Goal: Transaction & Acquisition: Book appointment/travel/reservation

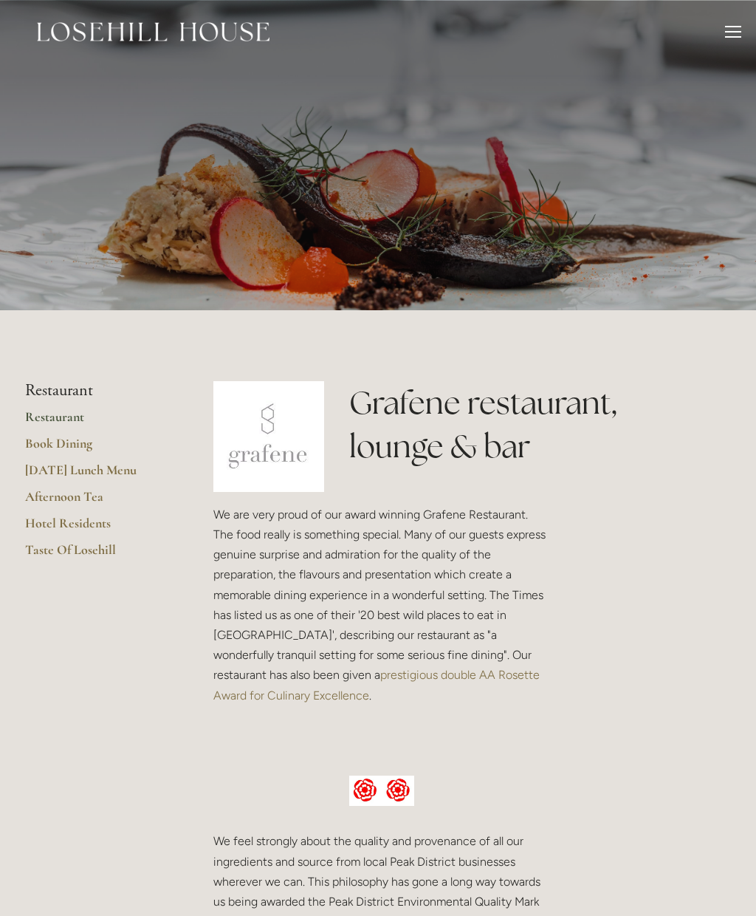
click at [66, 442] on link "Book Dining" at bounding box center [95, 448] width 141 height 27
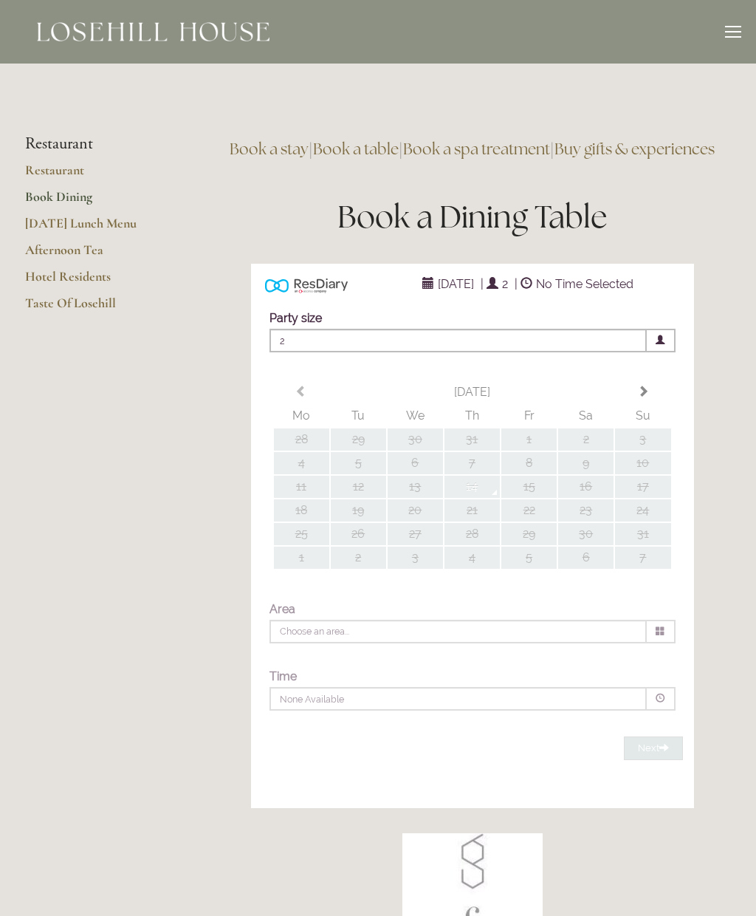
type input "Any Area"
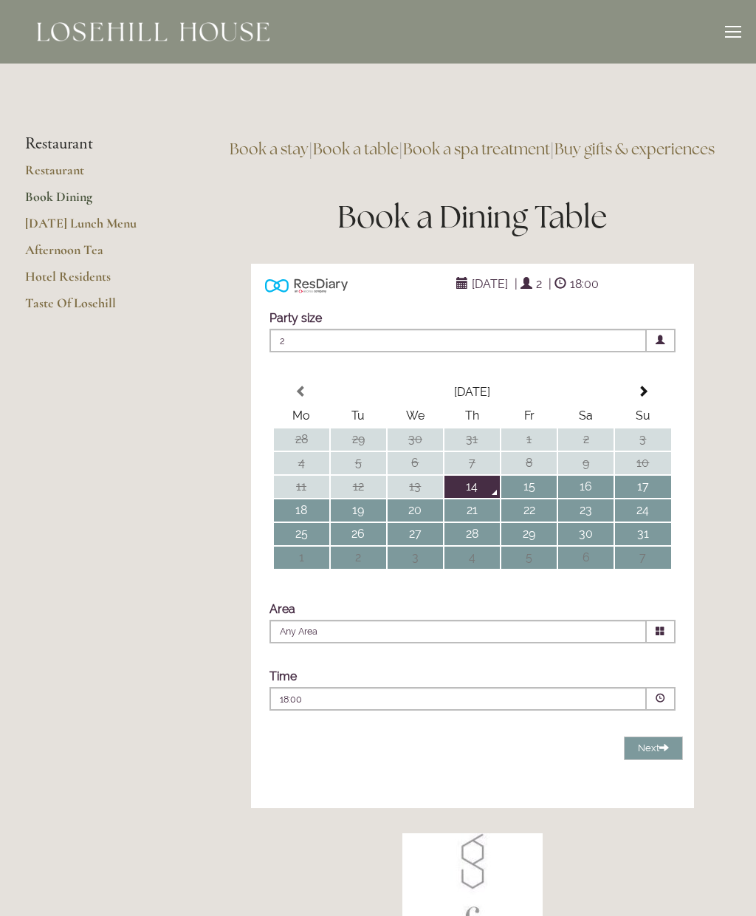
click at [473, 498] on td "14" at bounding box center [472, 487] width 55 height 22
click at [656, 710] on span at bounding box center [661, 699] width 29 height 24
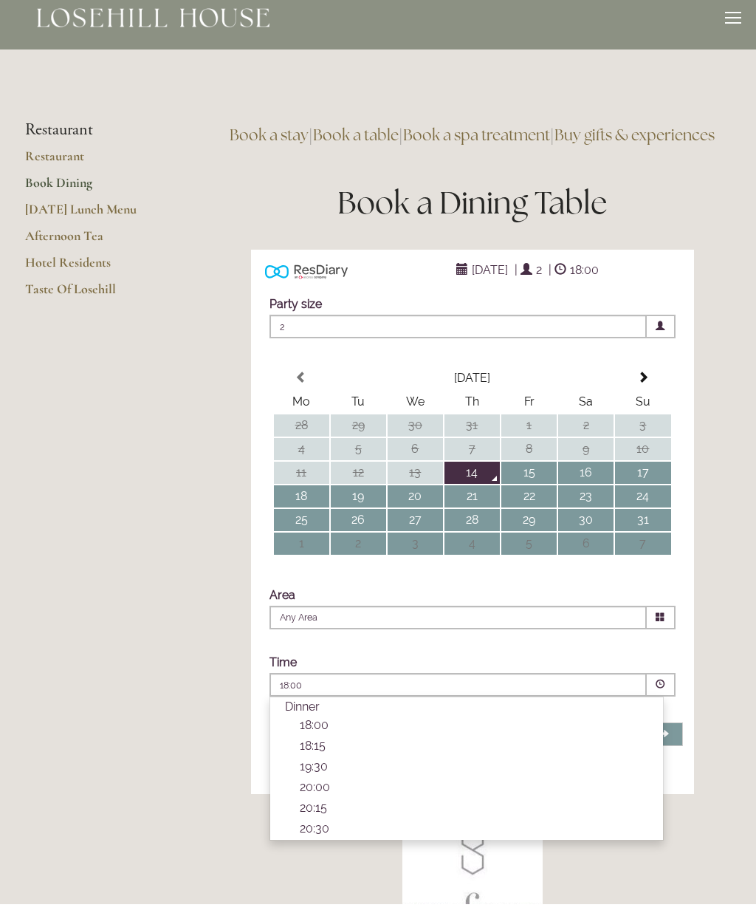
scroll to position [21, 0]
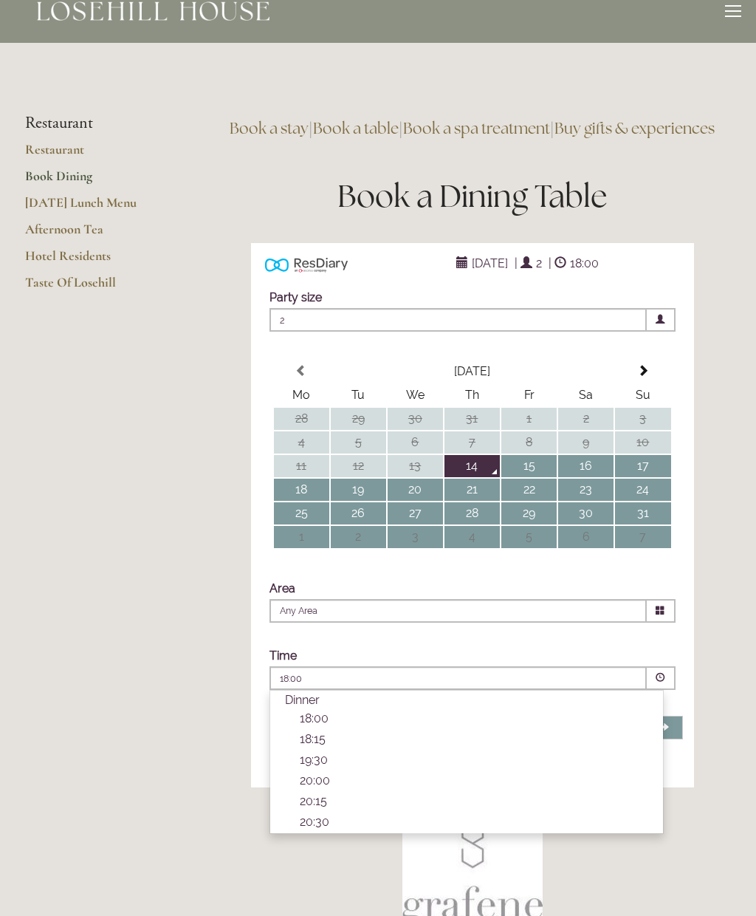
click at [527, 477] on td "15" at bounding box center [528, 466] width 55 height 22
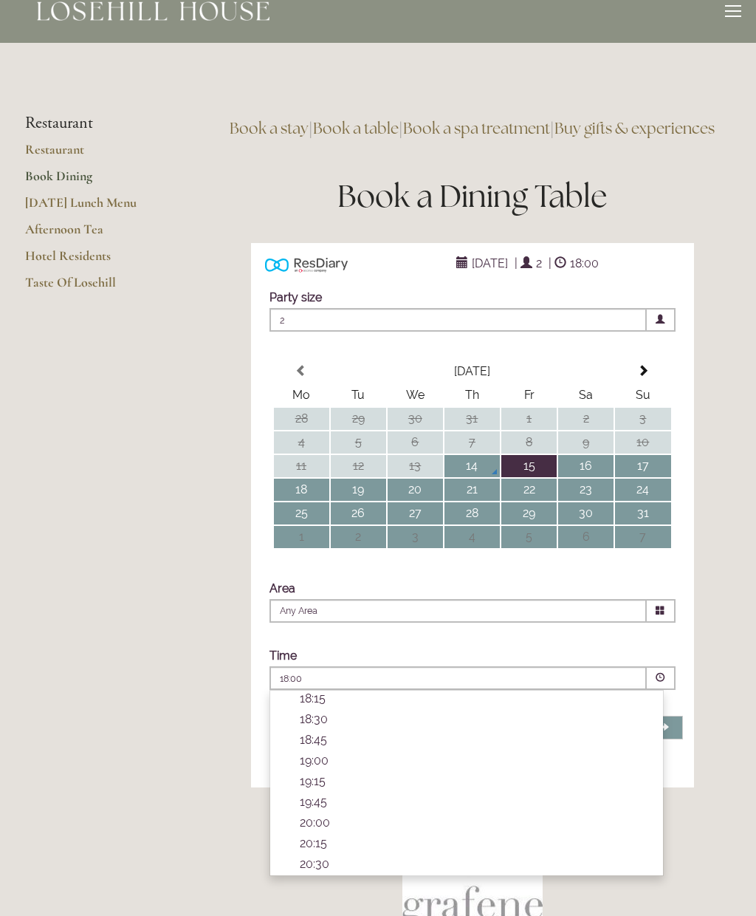
scroll to position [534, 0]
click at [586, 477] on td "16" at bounding box center [585, 466] width 55 height 22
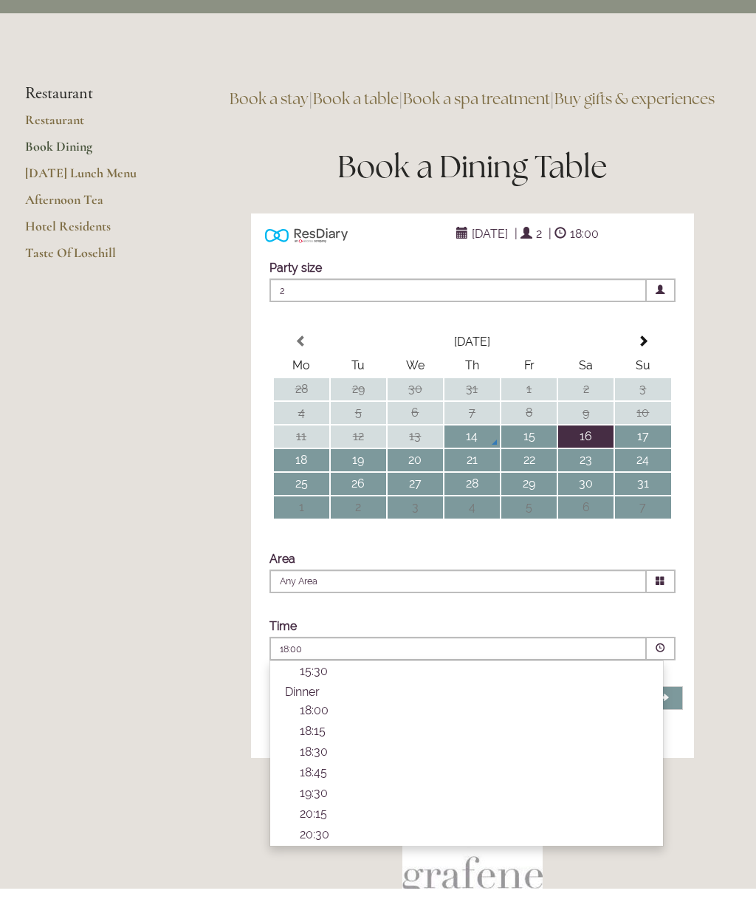
scroll to position [50, 0]
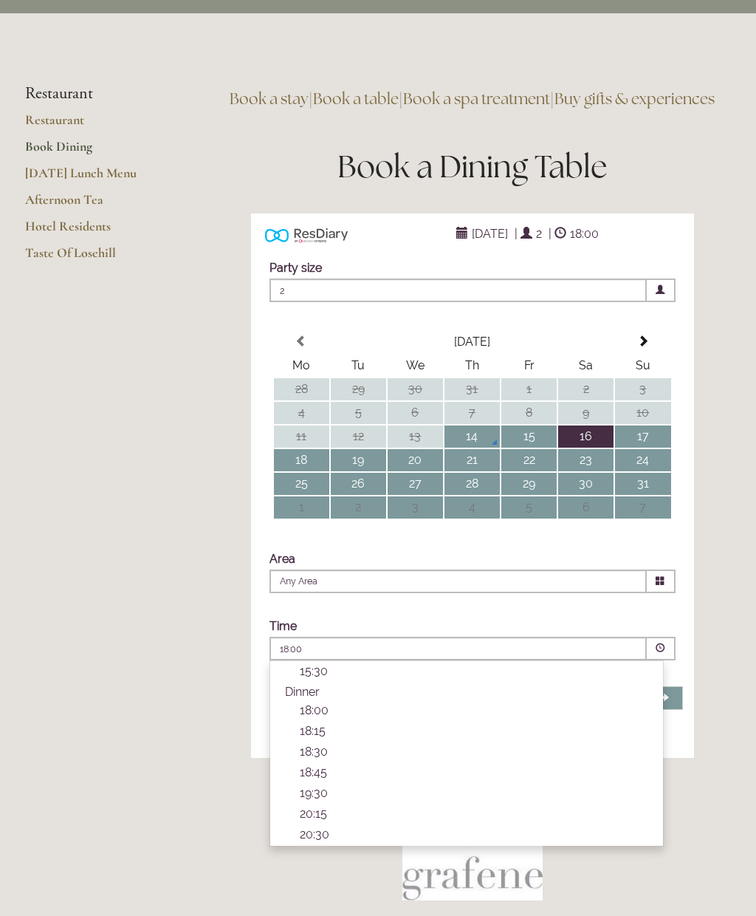
click at [169, 631] on main "Restaurant Restaurant Book Dining Sunday Lunch Menu Afternoon Tea Hotel Residen…" at bounding box center [377, 577] width 753 height 1129
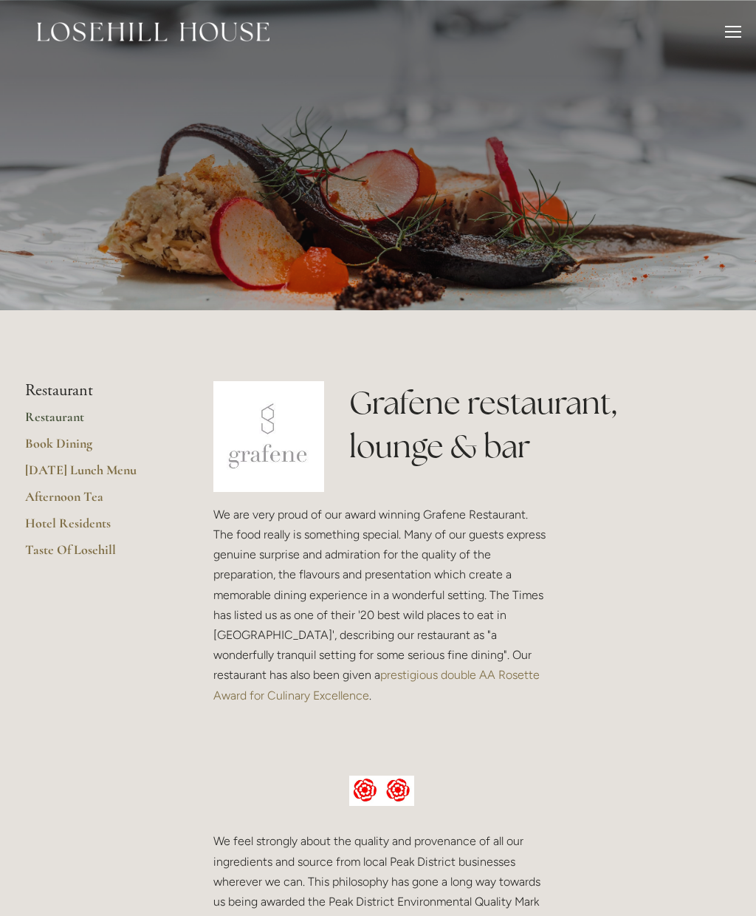
click at [53, 416] on link "Restaurant" at bounding box center [95, 421] width 141 height 27
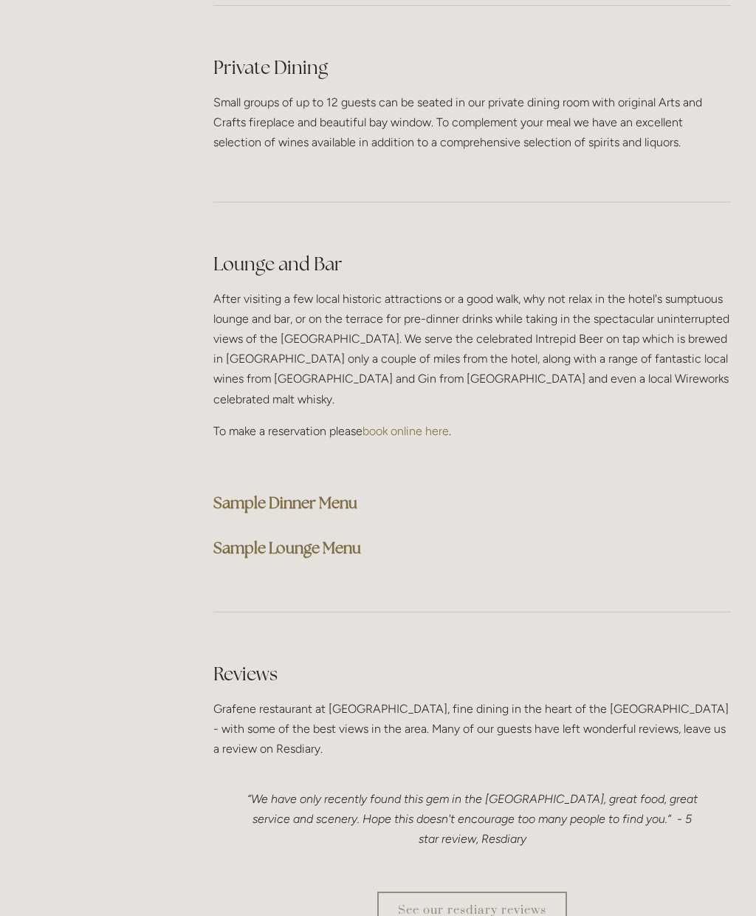
scroll to position [3512, 0]
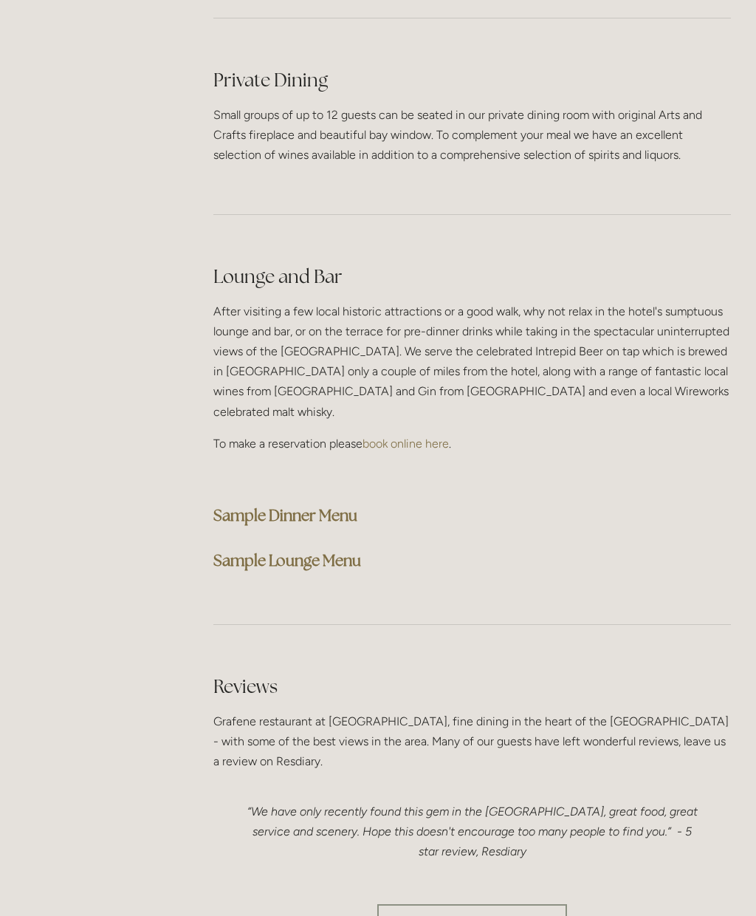
click at [248, 505] on strong "Sample Dinner Menu" at bounding box center [285, 515] width 144 height 20
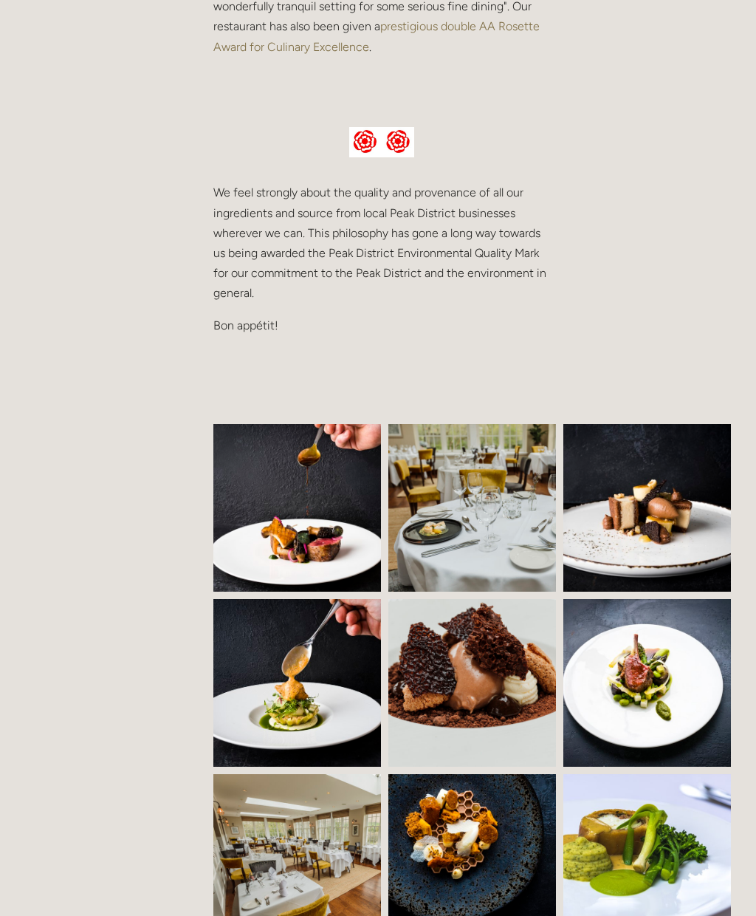
scroll to position [0, 0]
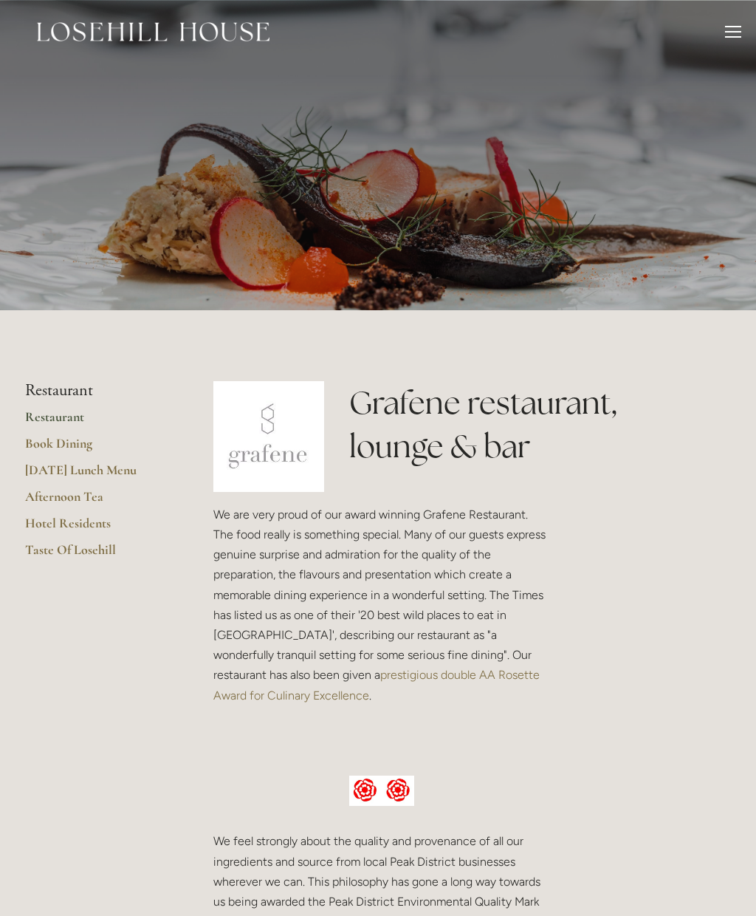
click at [716, 31] on div "Rooms Rooms Your Stay Book a stay Offers Spa About" at bounding box center [378, 32] width 727 height 64
click at [727, 35] on div at bounding box center [733, 34] width 16 height 16
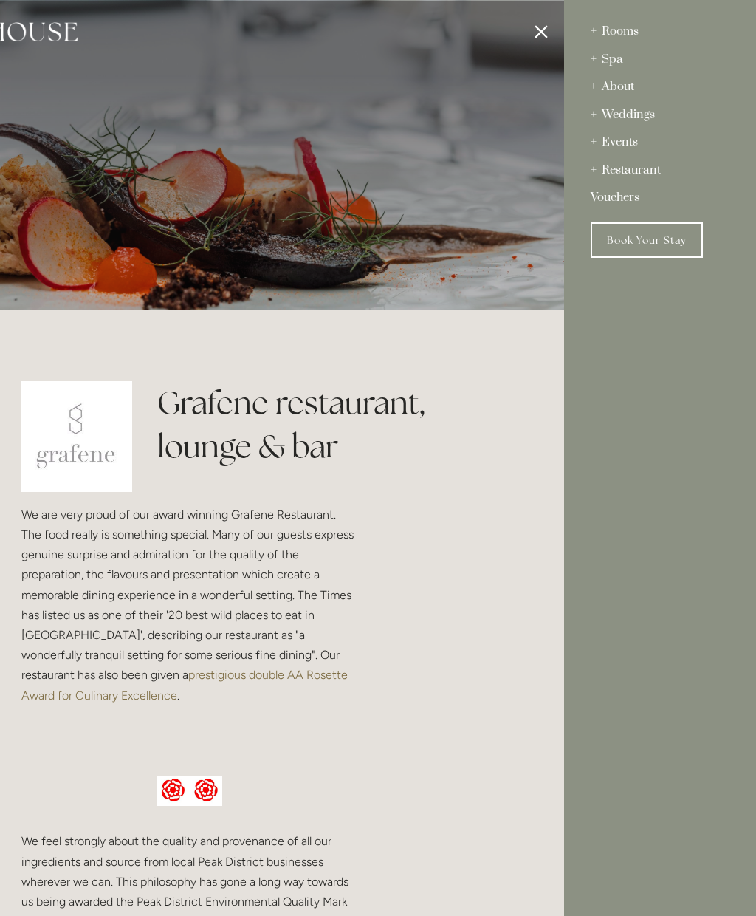
click at [637, 172] on div "Restaurant" at bounding box center [660, 171] width 139 height 28
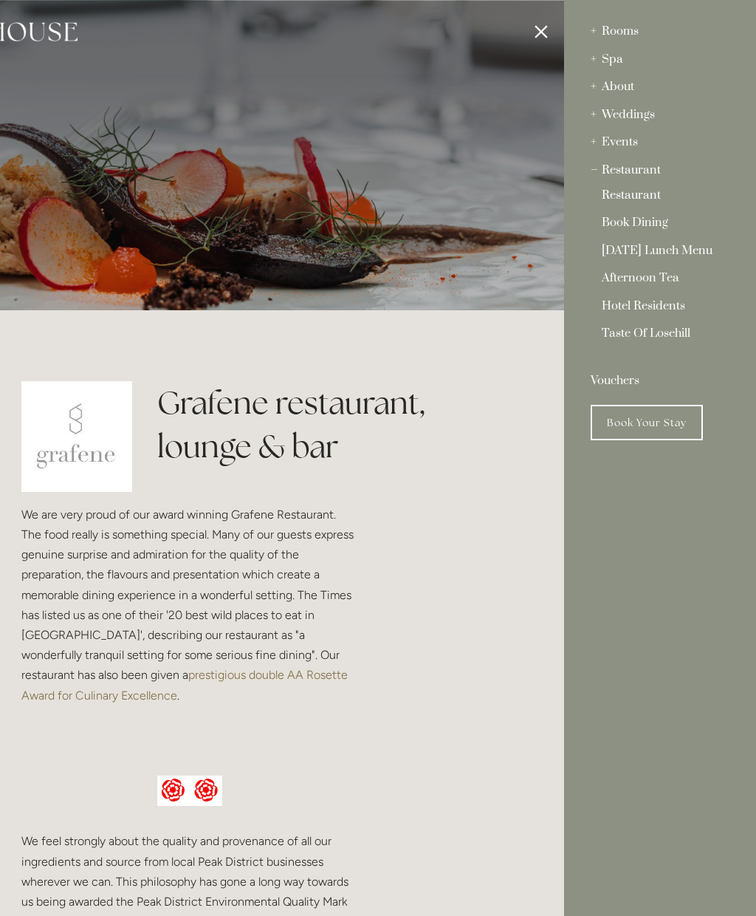
click at [624, 165] on div "Restaurant" at bounding box center [660, 171] width 139 height 28
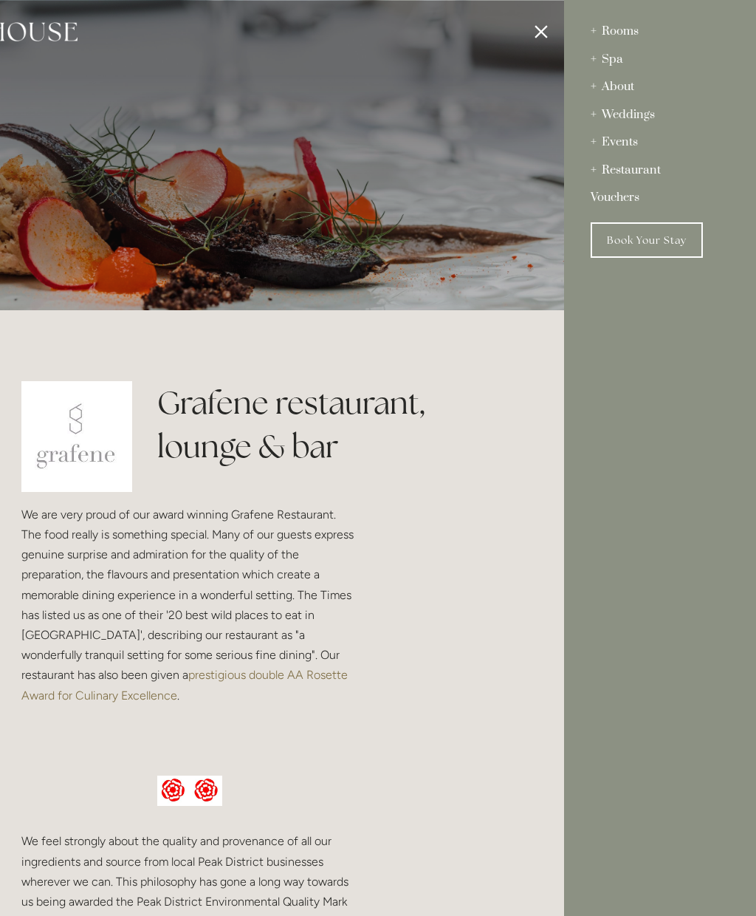
click at [617, 175] on div "Restaurant" at bounding box center [660, 171] width 139 height 28
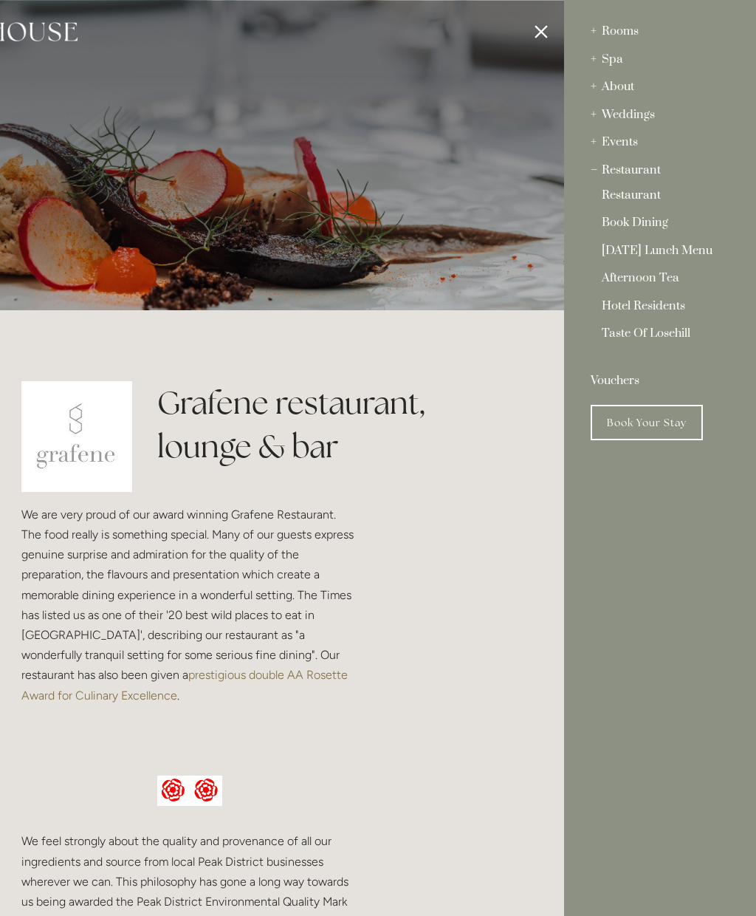
click at [617, 199] on link "Restaurant" at bounding box center [660, 198] width 117 height 17
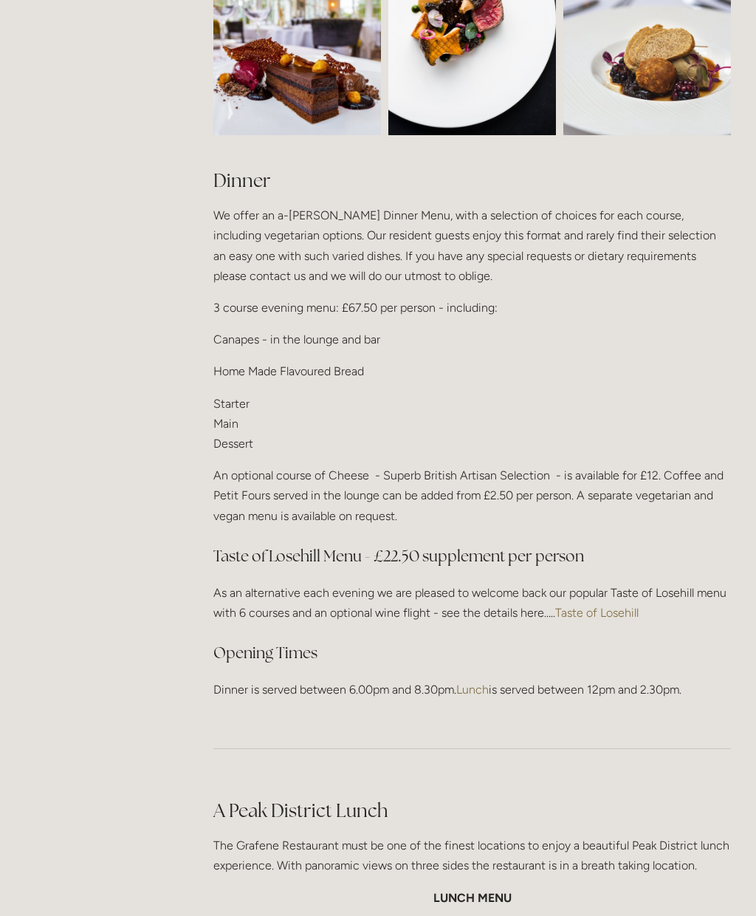
scroll to position [1630, 0]
click at [573, 606] on link "Taste of Losehill" at bounding box center [596, 613] width 83 height 14
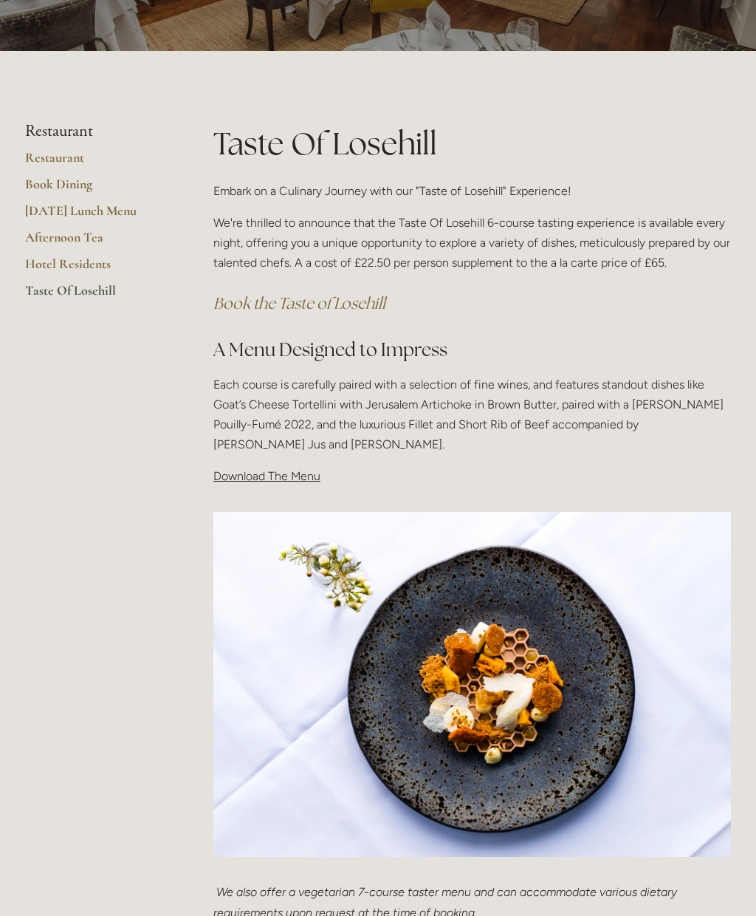
scroll to position [160, 0]
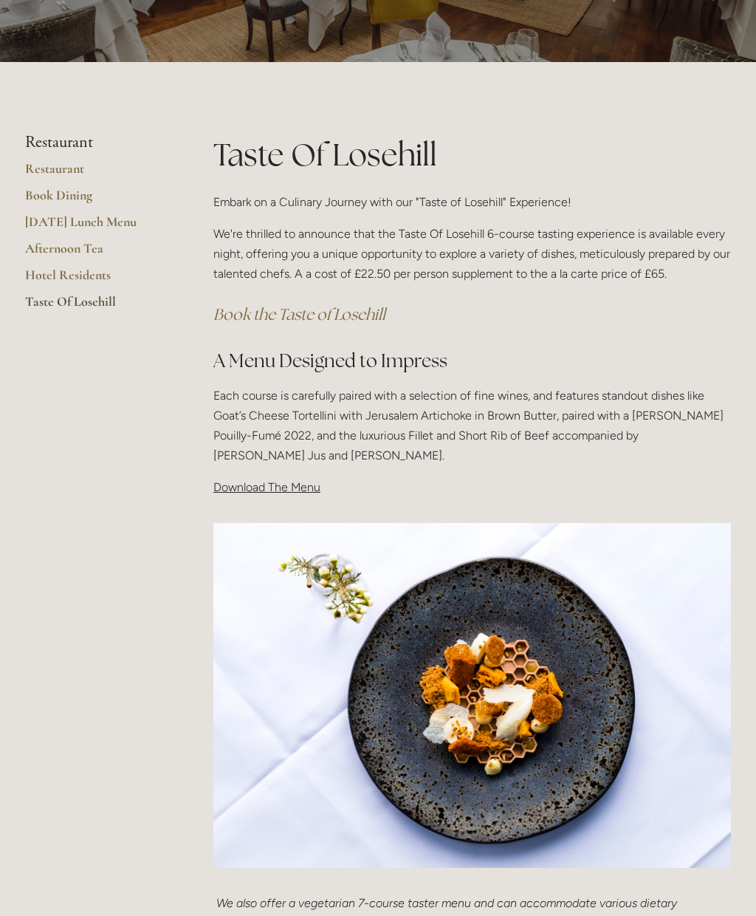
click at [243, 481] on span "Download The Menu" at bounding box center [266, 487] width 107 height 14
click at [244, 485] on span "Download The Menu" at bounding box center [266, 487] width 107 height 14
click at [223, 490] on span "Download The Menu" at bounding box center [266, 487] width 107 height 14
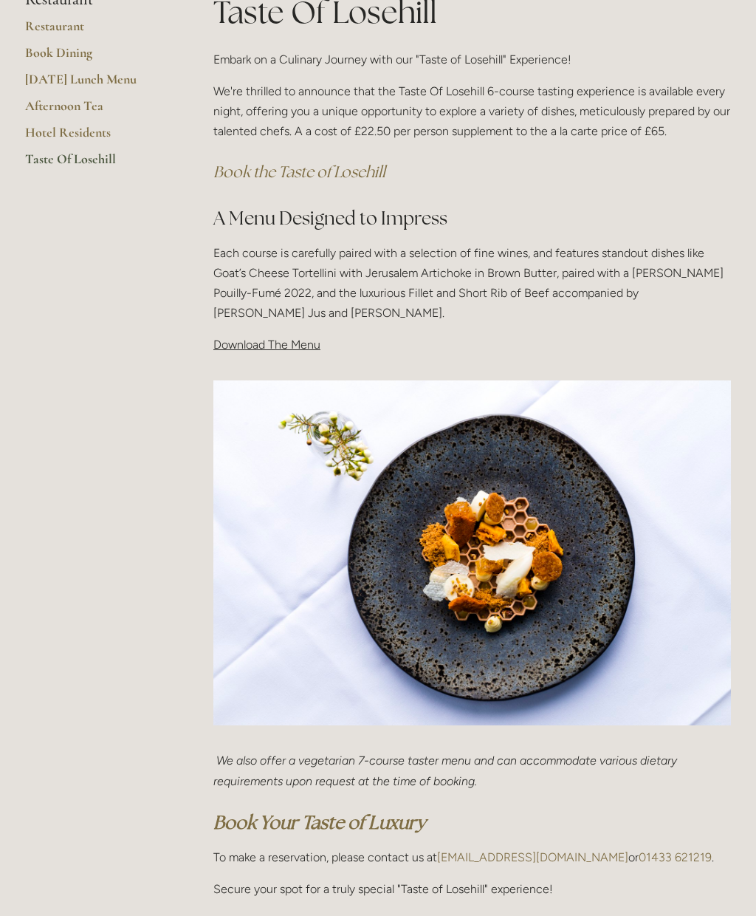
scroll to position [311, 0]
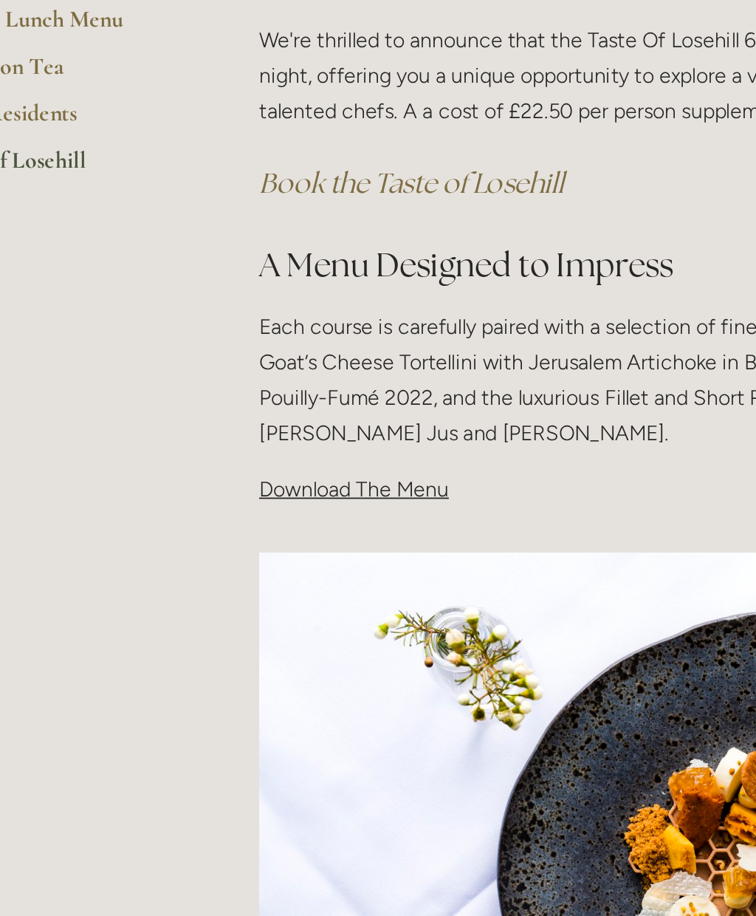
click at [213, 329] on span "Download The Menu" at bounding box center [266, 336] width 107 height 14
click at [234, 329] on span "Download The Menu" at bounding box center [266, 336] width 107 height 14
click at [213, 326] on p "Download The Menu" at bounding box center [472, 336] width 518 height 20
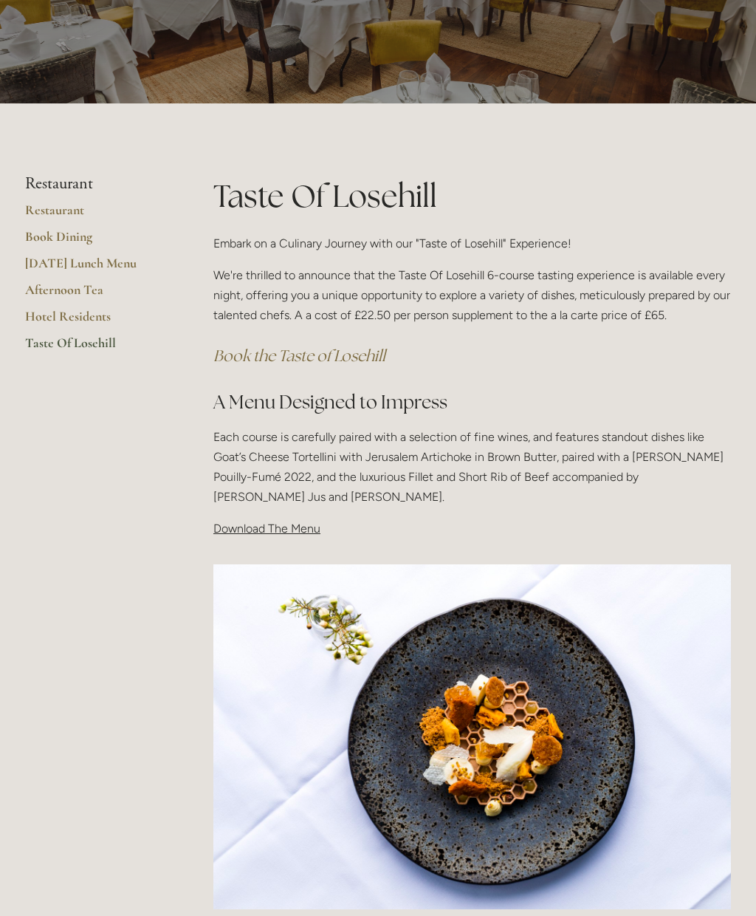
scroll to position [118, 0]
click at [254, 534] on p "Download The Menu" at bounding box center [472, 528] width 518 height 20
click at [231, 525] on span "Download The Menu" at bounding box center [266, 528] width 107 height 14
click at [318, 699] on img at bounding box center [472, 737] width 518 height 346
click at [234, 533] on p "Download The Menu" at bounding box center [472, 528] width 518 height 20
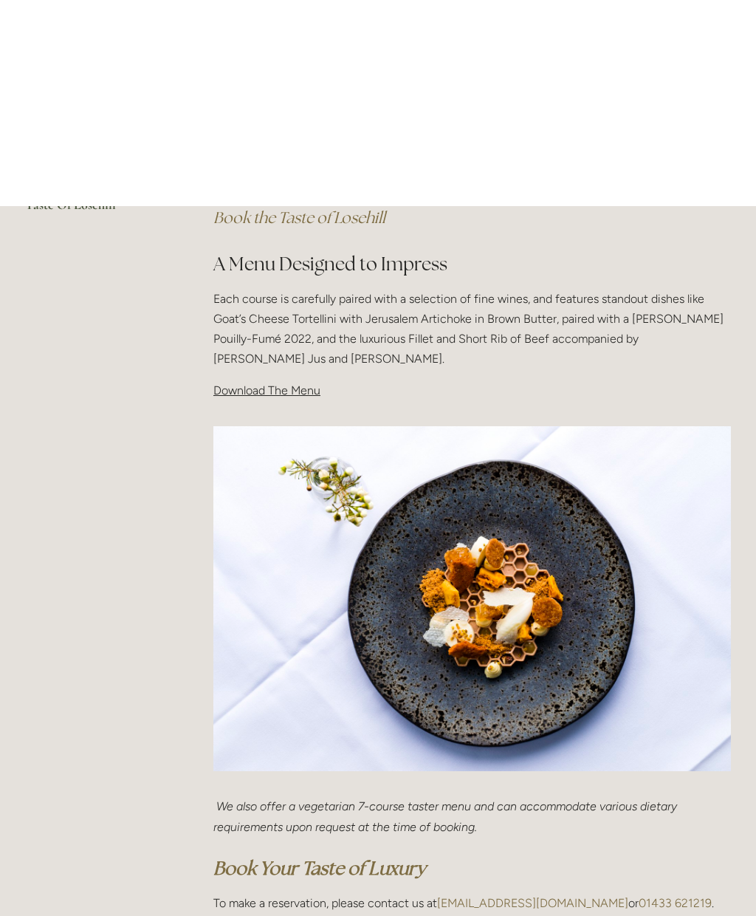
scroll to position [0, 0]
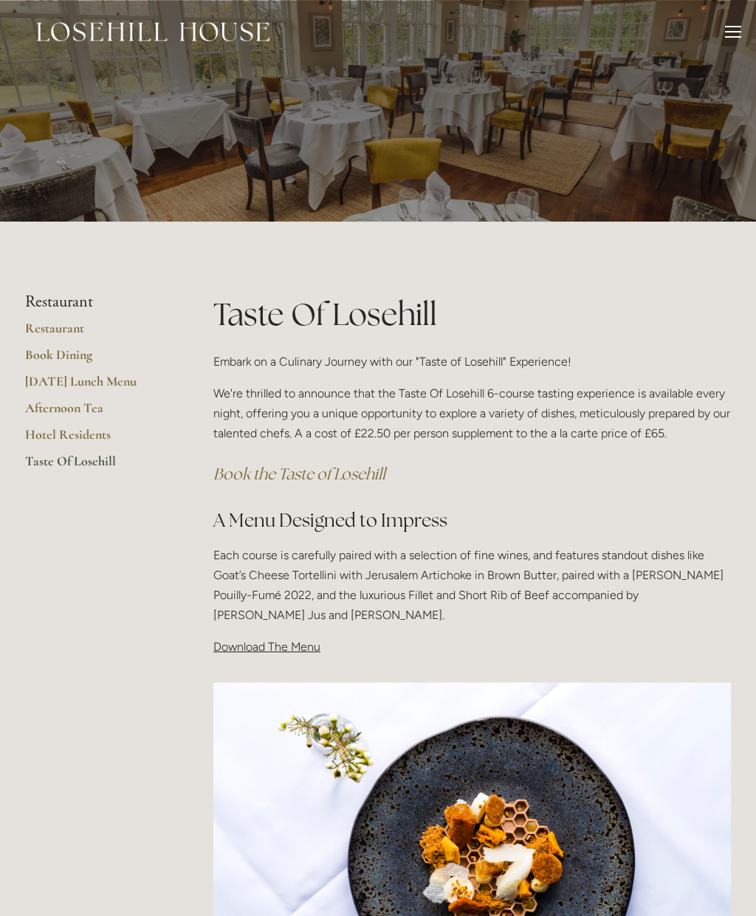
click at [64, 355] on link "Book Dining" at bounding box center [95, 359] width 141 height 27
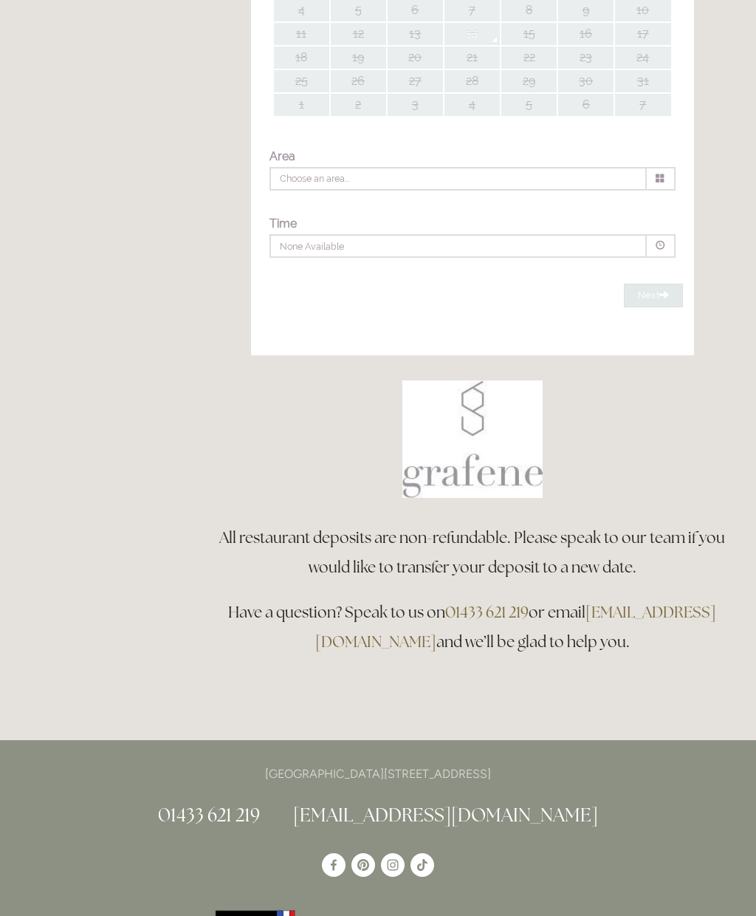
type input "Any Area"
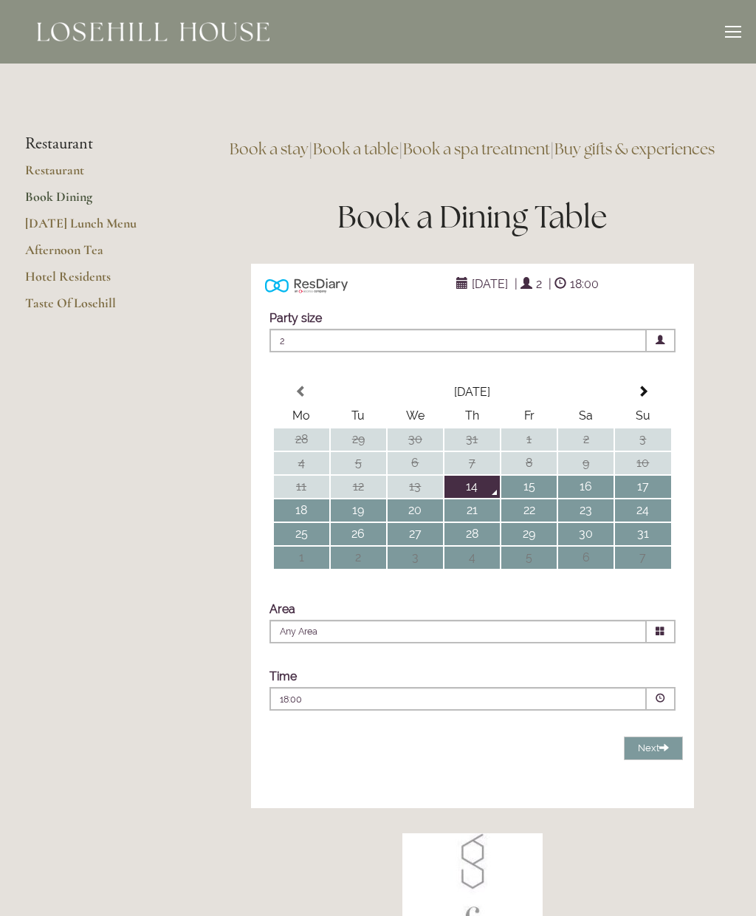
click at [90, 298] on link "Taste Of Losehill" at bounding box center [95, 308] width 141 height 27
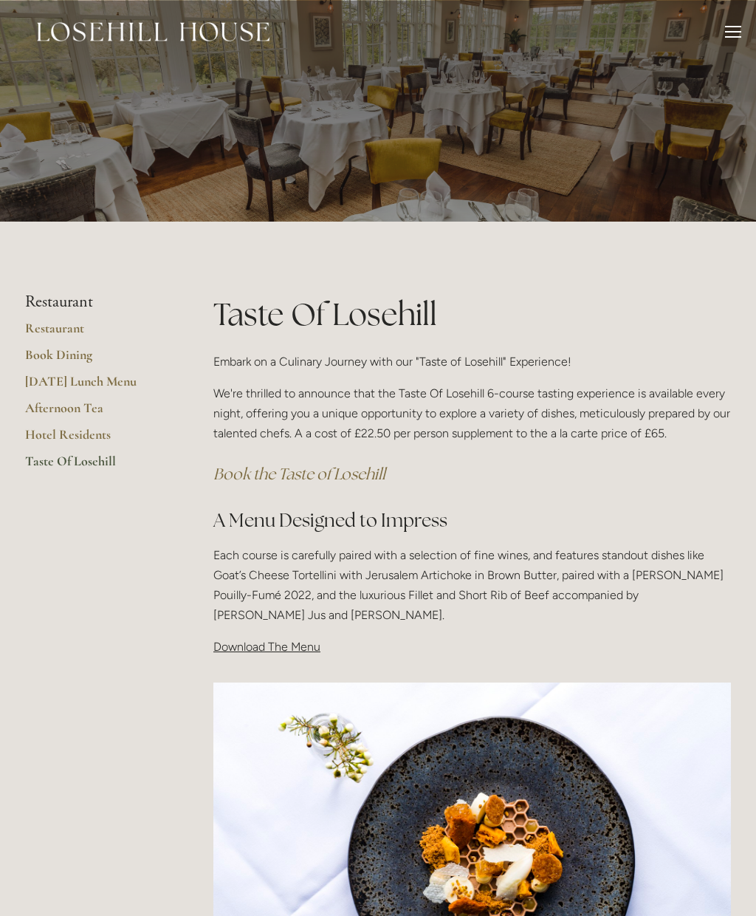
click at [250, 647] on span "Download The Menu" at bounding box center [266, 647] width 107 height 14
click at [234, 640] on span "Download The Menu" at bounding box center [266, 647] width 107 height 14
click at [239, 654] on p "Download The Menu" at bounding box center [472, 647] width 518 height 20
click at [239, 682] on img at bounding box center [472, 855] width 518 height 346
click at [233, 645] on span "Download The Menu" at bounding box center [266, 647] width 107 height 14
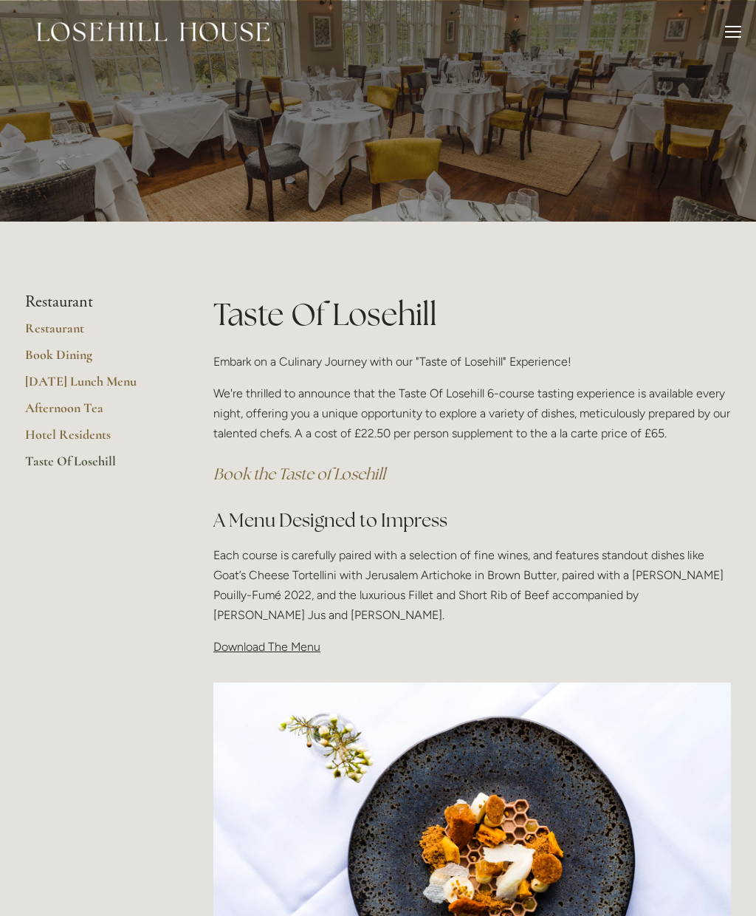
click at [234, 656] on div "Taste Of Losehill Embark on a Culinary Journey with our "Taste of Losehill" Exp…" at bounding box center [472, 480] width 543 height 377
click at [60, 332] on link "Restaurant" at bounding box center [95, 333] width 141 height 27
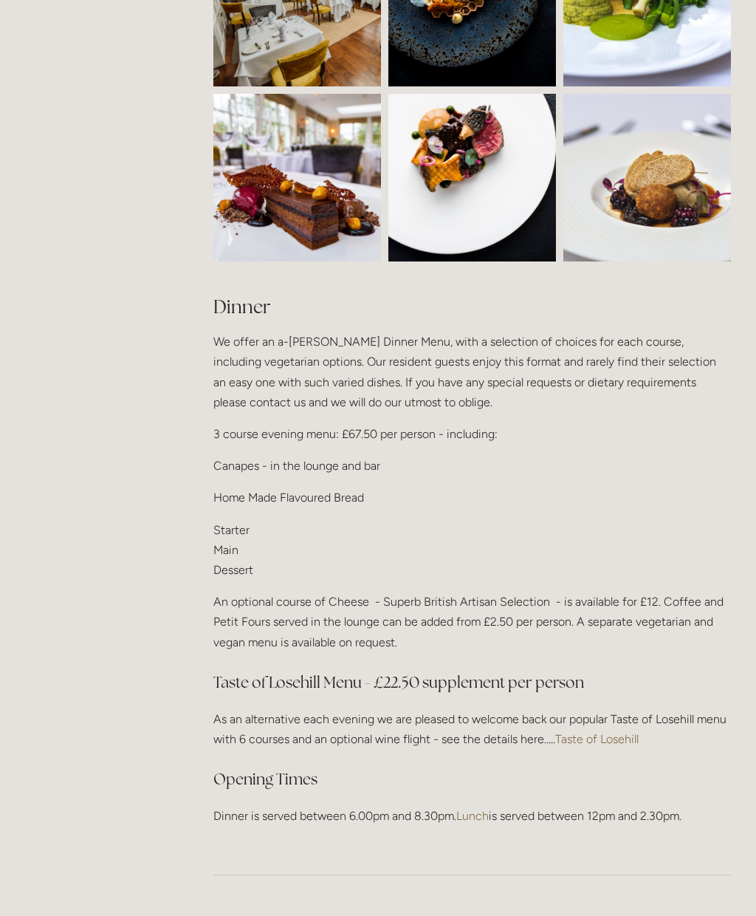
scroll to position [1504, 0]
click at [230, 524] on p "Starter Main Dessert" at bounding box center [472, 550] width 518 height 61
click at [220, 537] on p "Starter Main Dessert" at bounding box center [472, 550] width 518 height 61
click at [225, 565] on p "Starter Main Dessert" at bounding box center [472, 550] width 518 height 61
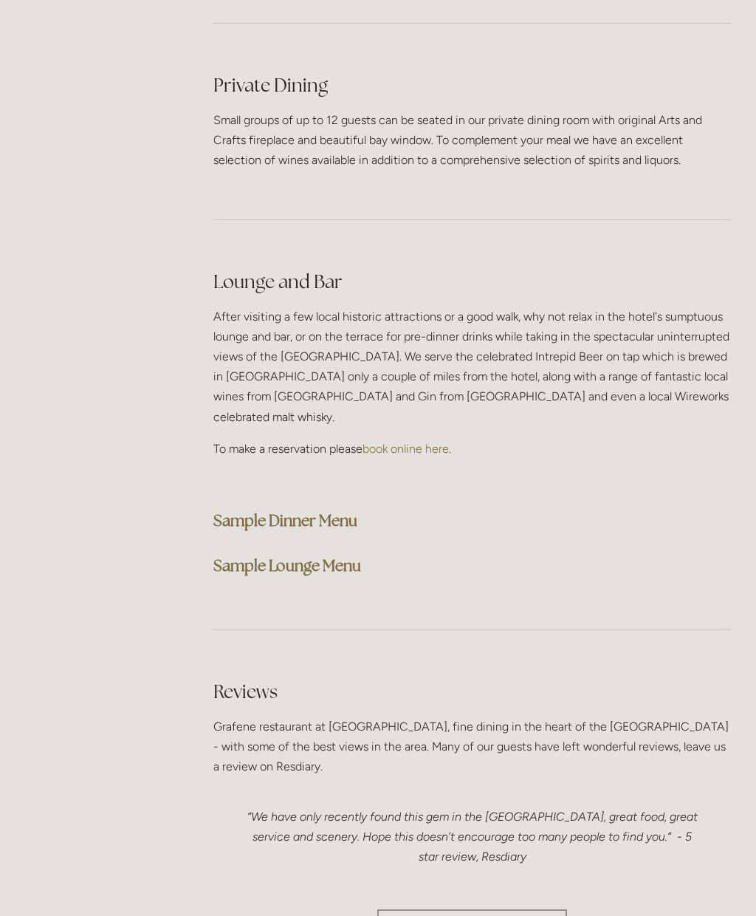
scroll to position [3509, 0]
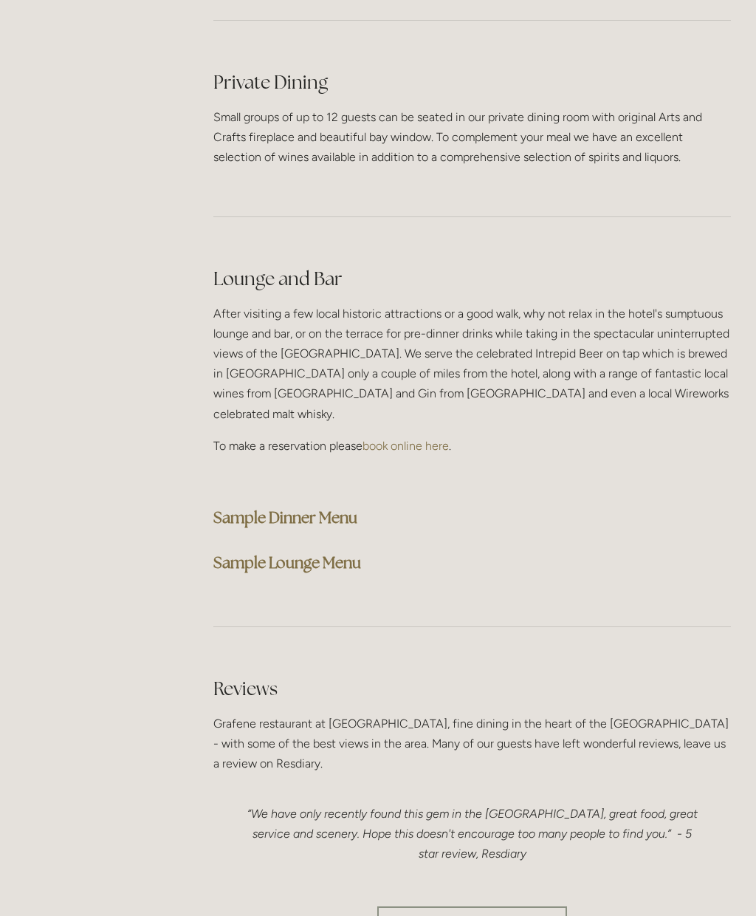
click at [239, 507] on strong "Sample Dinner Menu" at bounding box center [285, 517] width 144 height 20
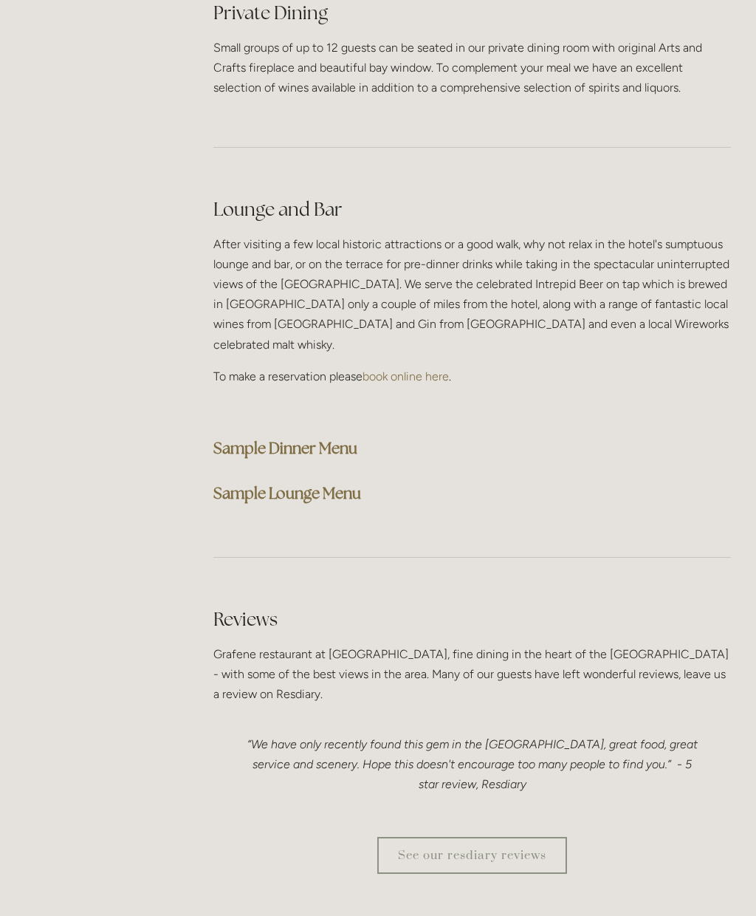
scroll to position [3579, 0]
click at [247, 438] on strong "Sample Dinner Menu" at bounding box center [285, 448] width 144 height 20
